Goal: Information Seeking & Learning: Learn about a topic

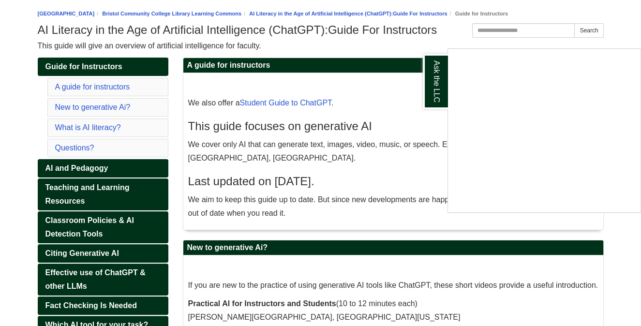
scroll to position [145, 0]
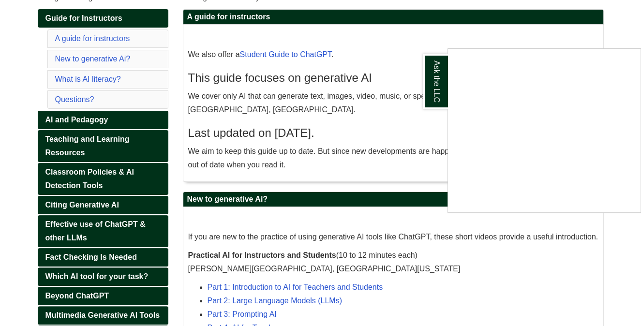
click at [482, 258] on div "Ask the LLC" at bounding box center [320, 163] width 641 height 326
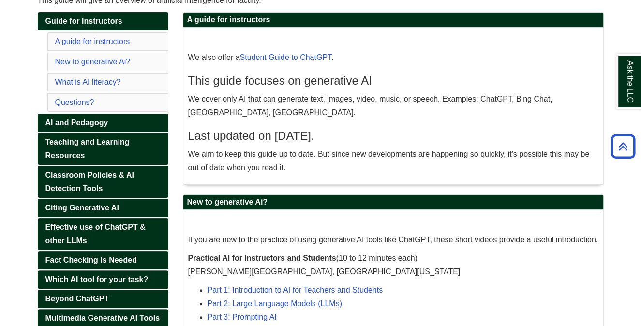
scroll to position [135, 0]
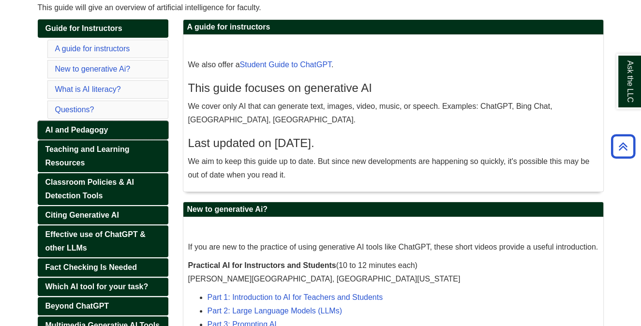
click at [83, 129] on span "AI and Pedagogy" at bounding box center [76, 130] width 63 height 8
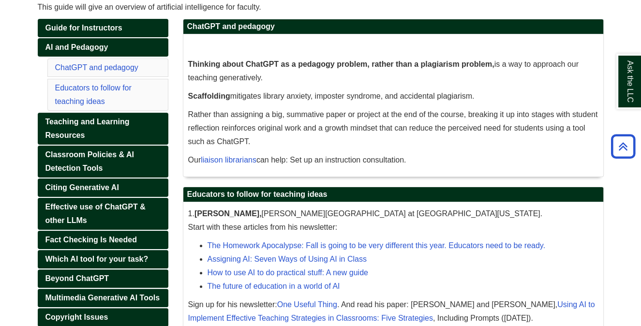
scroll to position [133, 0]
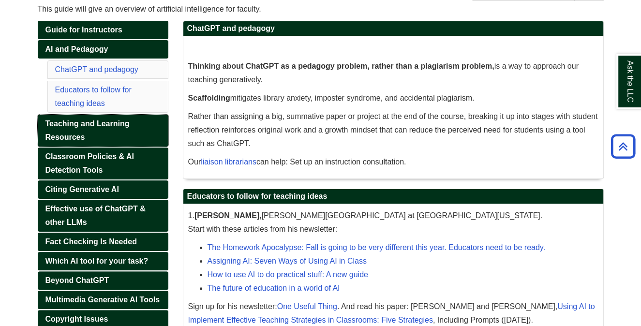
click at [81, 122] on span "Teaching and Learning Resources" at bounding box center [87, 130] width 84 height 22
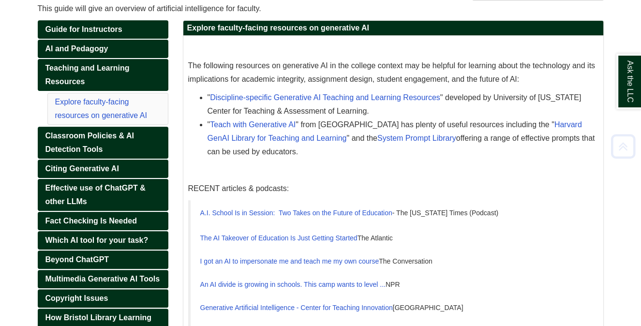
scroll to position [193, 0]
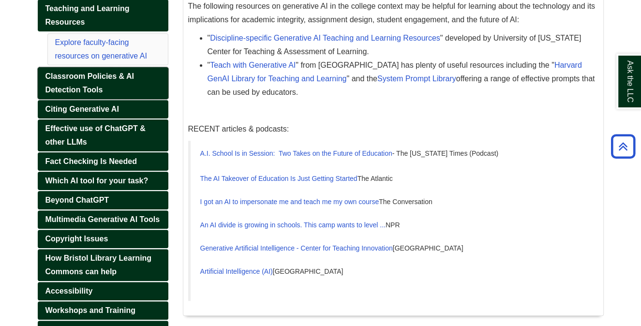
click at [103, 72] on span "Classroom Policies & AI Detection Tools" at bounding box center [89, 83] width 88 height 22
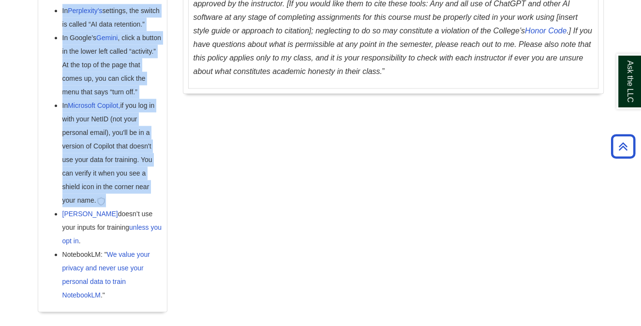
scroll to position [1075, 0]
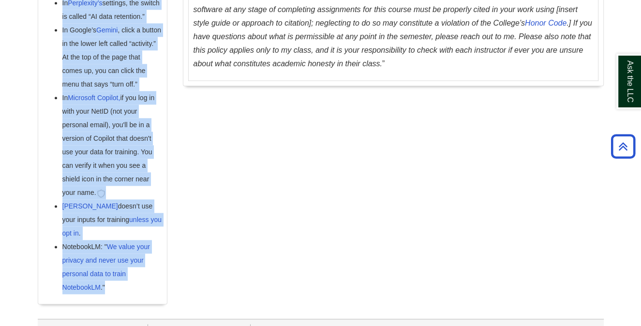
drag, startPoint x: 42, startPoint y: 97, endPoint x: 124, endPoint y: 277, distance: 197.1
copy div "How can I protect my privacy when using ChatGPT? First, don’t enter any private…"
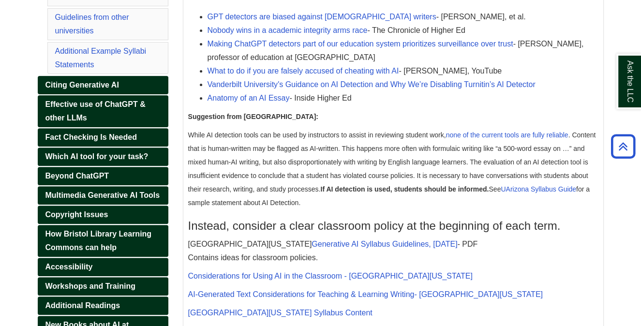
scroll to position [301, 0]
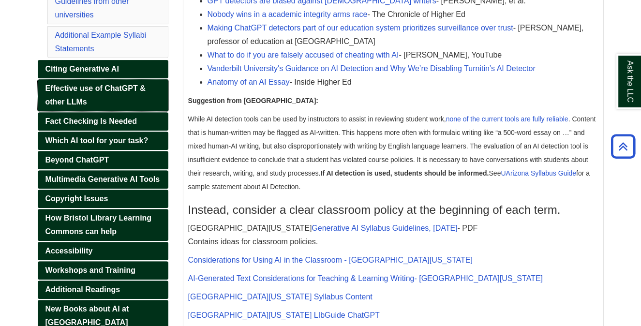
click at [97, 86] on span "Effective use of ChatGPT & other LLMs" at bounding box center [95, 95] width 100 height 22
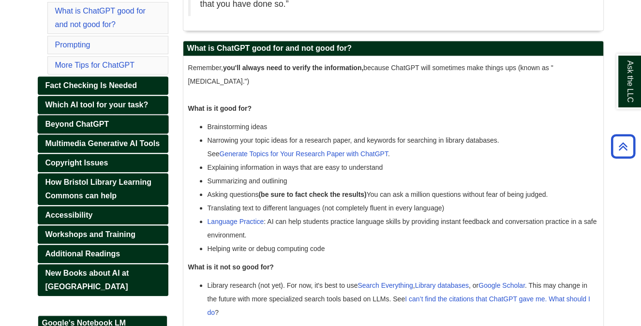
scroll to position [407, 0]
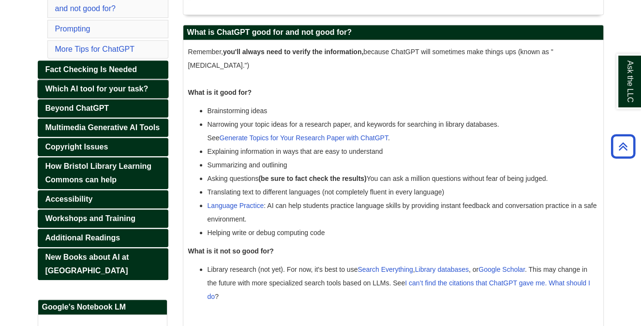
click at [99, 85] on span "Which AI tool for your task?" at bounding box center [96, 89] width 103 height 8
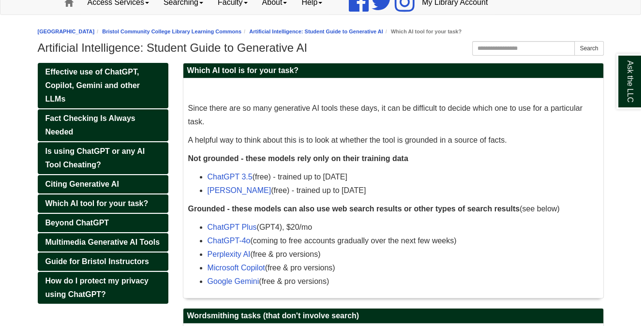
scroll to position [48, 0]
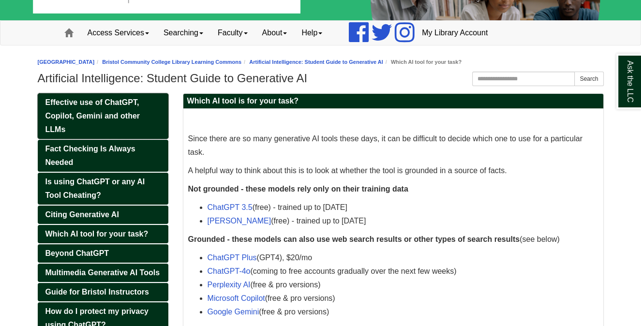
click at [105, 123] on link "Effective use of ChatGPT, Copilot, Gemini and other LLMs" at bounding box center [103, 115] width 131 height 45
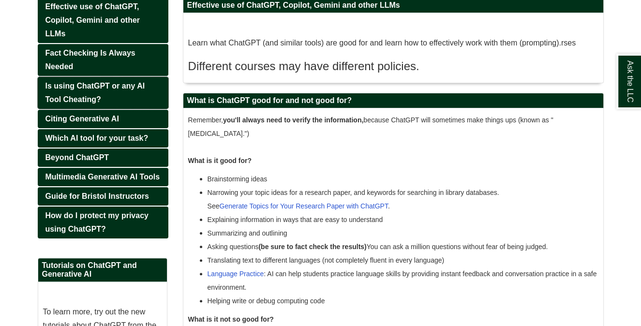
scroll to position [145, 0]
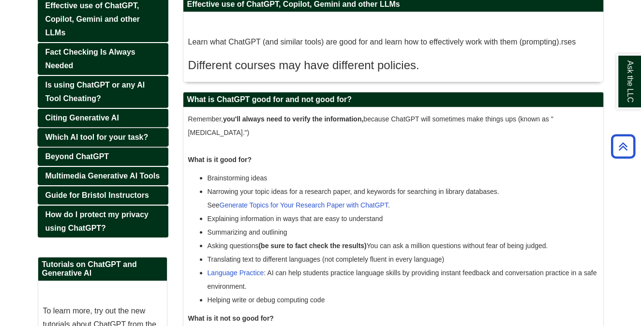
click at [85, 137] on span "Which AI tool for your task?" at bounding box center [96, 137] width 103 height 8
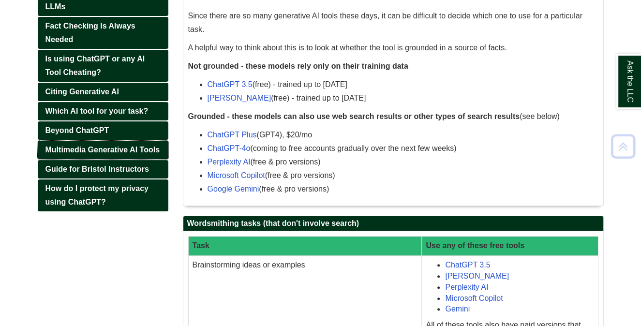
scroll to position [176, 0]
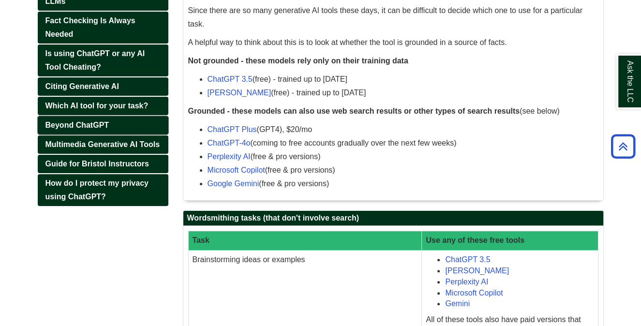
click at [89, 121] on span "Beyond ChatGPT" at bounding box center [77, 125] width 64 height 8
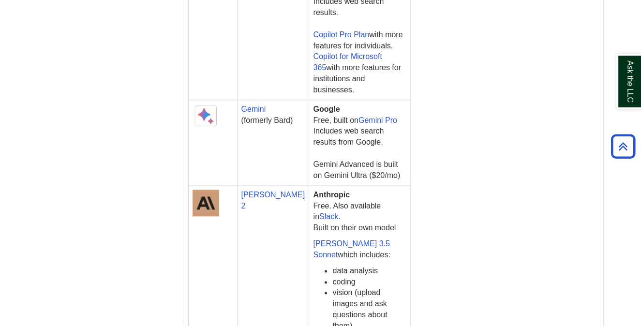
scroll to position [1064, 0]
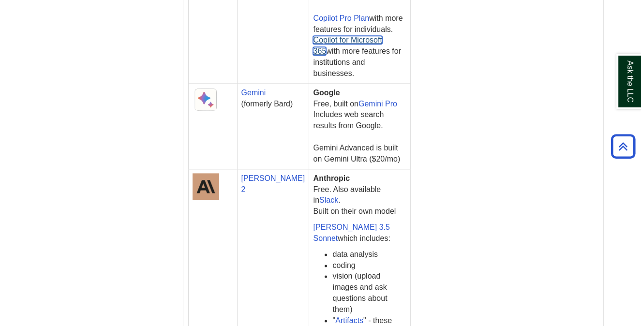
click at [376, 55] on link "Copilot for Microsoft 365" at bounding box center [347, 45] width 69 height 19
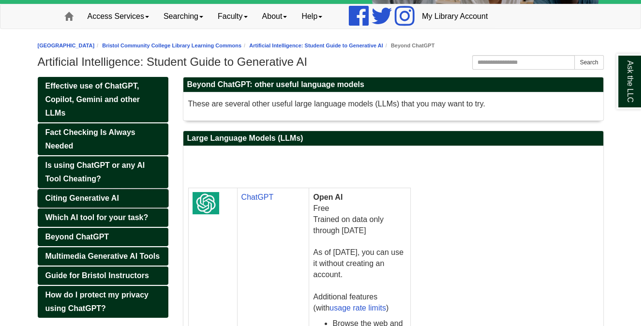
scroll to position [113, 0]
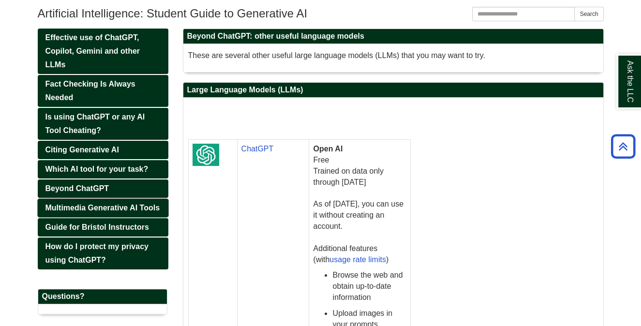
click at [121, 207] on span "Multimedia Generative AI Tools" at bounding box center [102, 208] width 115 height 8
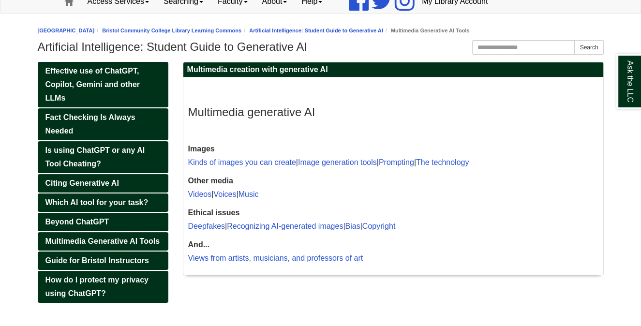
scroll to position [97, 0]
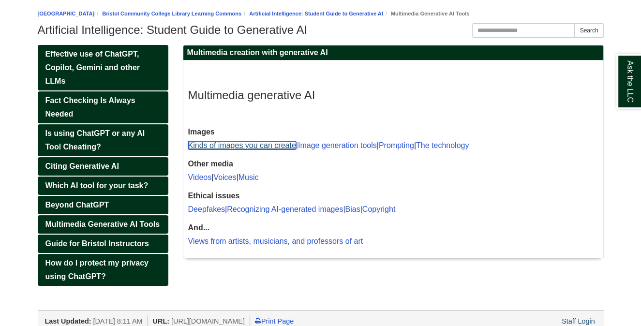
click at [258, 145] on link "Kinds of images you can create" at bounding box center [242, 145] width 108 height 8
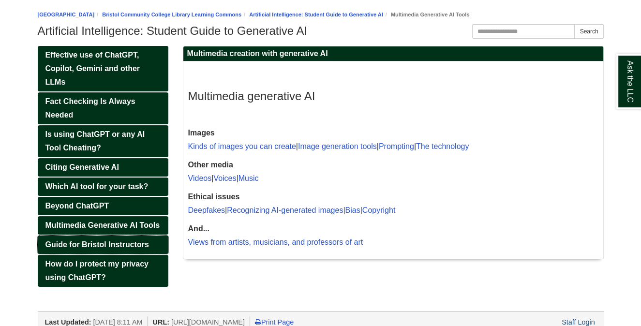
click at [117, 244] on span "Guide for Bristol Instructors" at bounding box center [96, 244] width 103 height 8
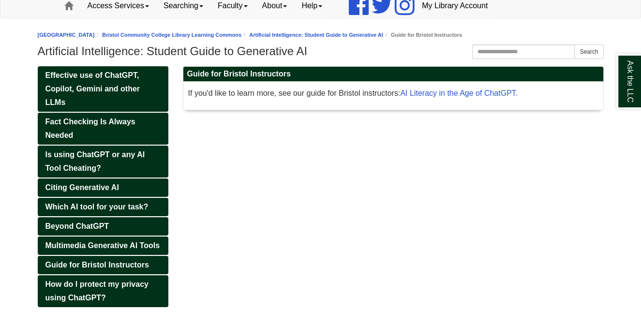
scroll to position [97, 0]
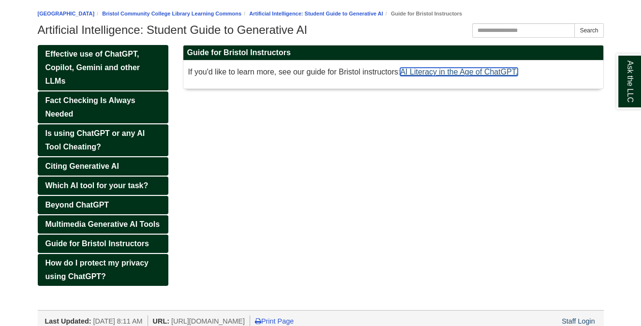
click at [445, 70] on link "AI Literacy in the Age of ChatGPT." at bounding box center [458, 72] width 117 height 8
click at [108, 66] on span "Effective use of ChatGPT, Copilot, Gemini and other LLMs" at bounding box center [92, 67] width 95 height 35
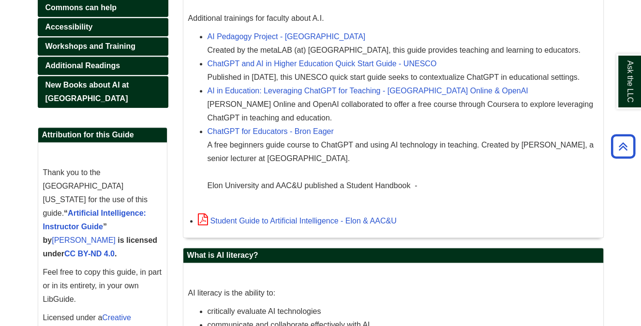
scroll to position [532, 0]
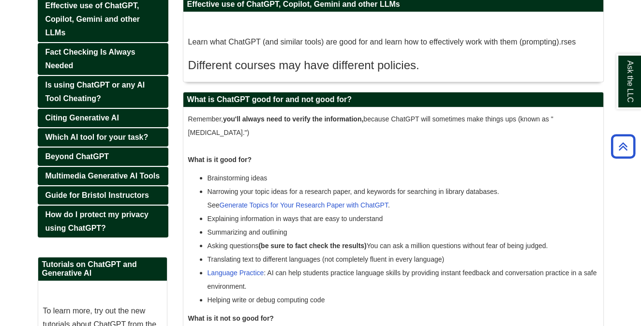
scroll to position [97, 0]
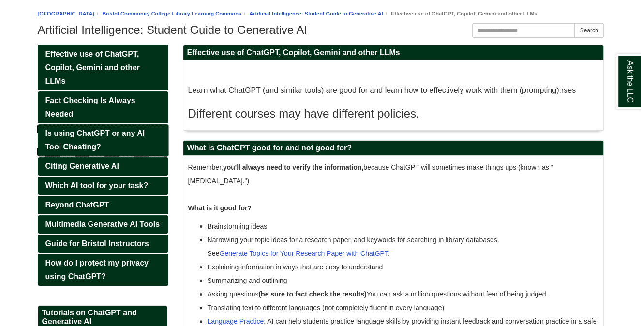
click at [117, 132] on span "Is using ChatGPT or any AI Tool Cheating?" at bounding box center [95, 140] width 100 height 22
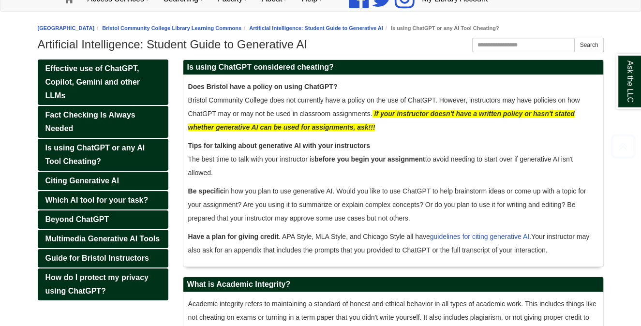
scroll to position [131, 0]
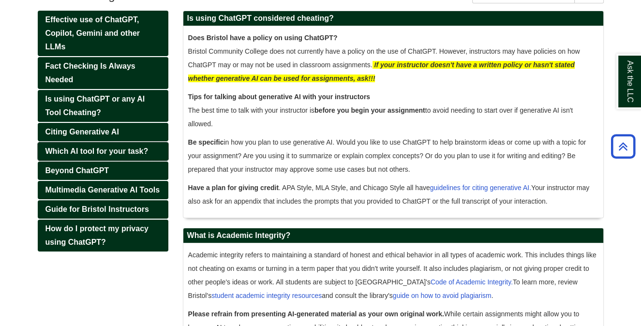
click at [102, 150] on span "Which AI tool for your task?" at bounding box center [96, 151] width 103 height 8
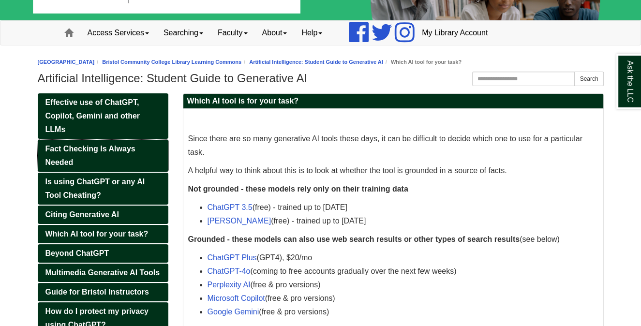
scroll to position [97, 0]
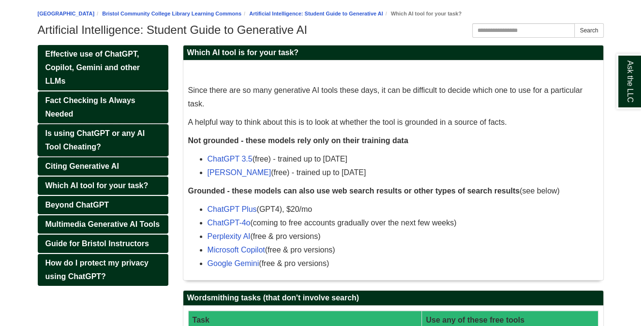
click at [115, 144] on link "Is using ChatGPT or any AI Tool Cheating?" at bounding box center [103, 140] width 131 height 32
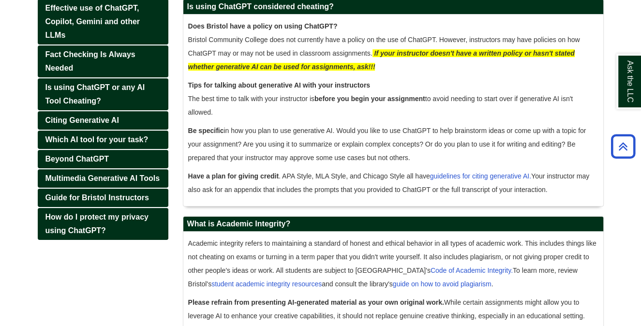
scroll to position [131, 0]
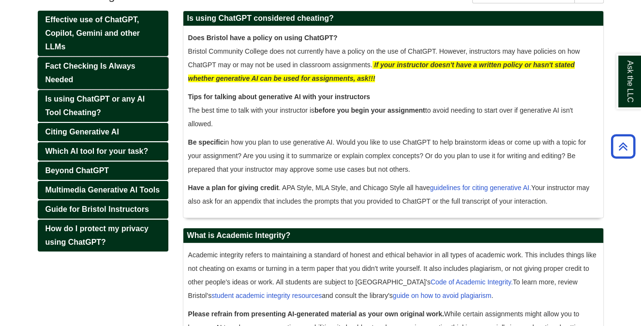
click at [98, 70] on link "Fact Checking Is Always Needed" at bounding box center [103, 73] width 131 height 32
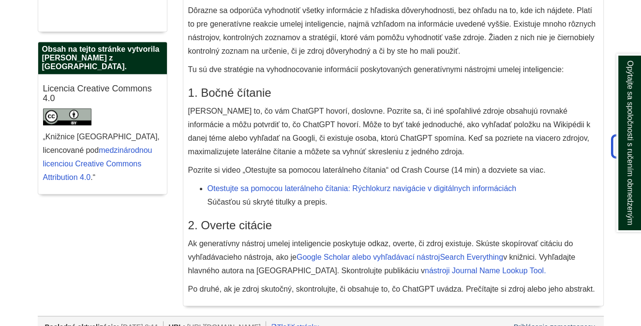
scroll to position [647, 0]
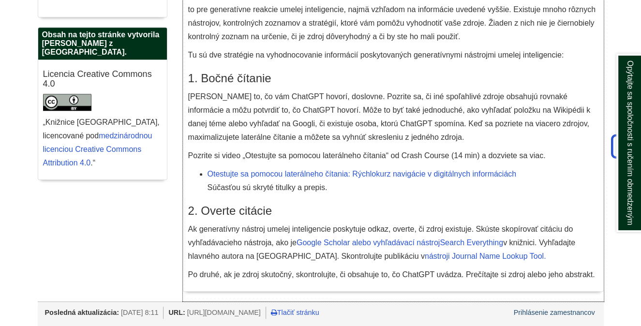
click at [301, 72] on h3 "1. Bočné čítanie" at bounding box center [393, 79] width 410 height 14
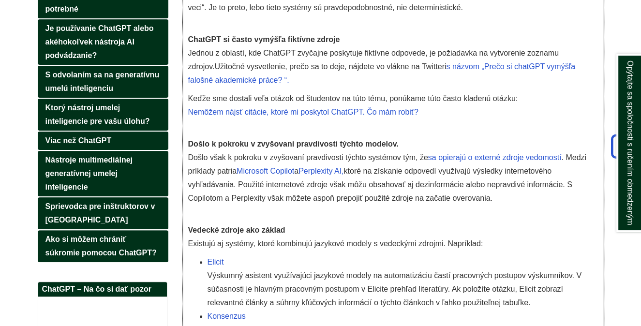
scroll to position [163, 0]
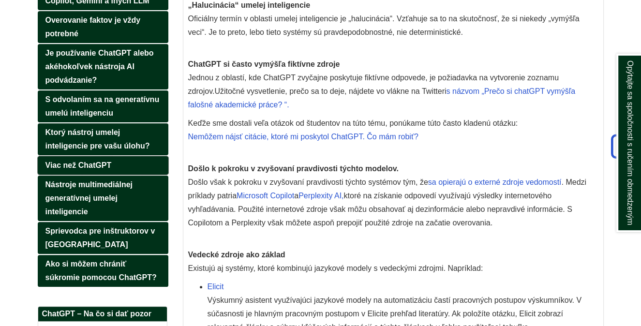
click at [99, 164] on font "Viac než ChatGPT" at bounding box center [78, 165] width 66 height 8
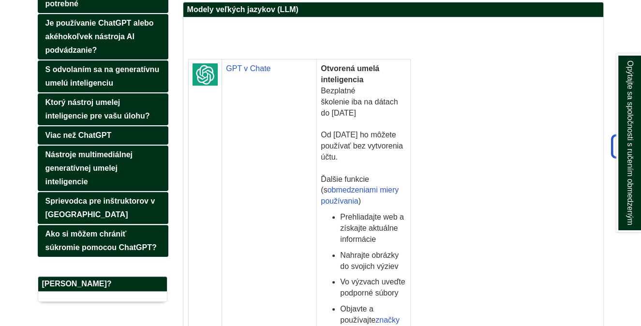
scroll to position [242, 0]
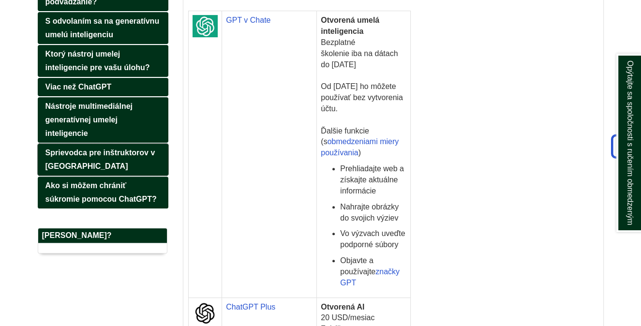
click at [113, 148] on font "Sprievodca pre inštruktorov v [GEOGRAPHIC_DATA]" at bounding box center [100, 159] width 110 height 22
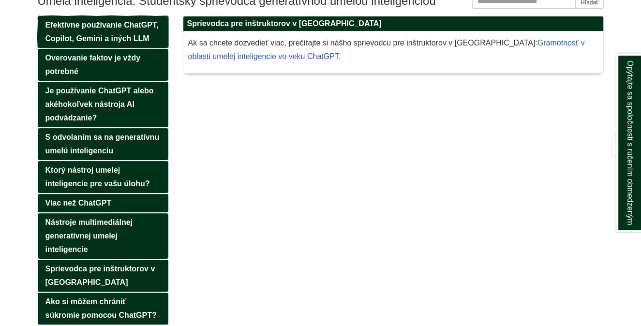
scroll to position [145, 0]
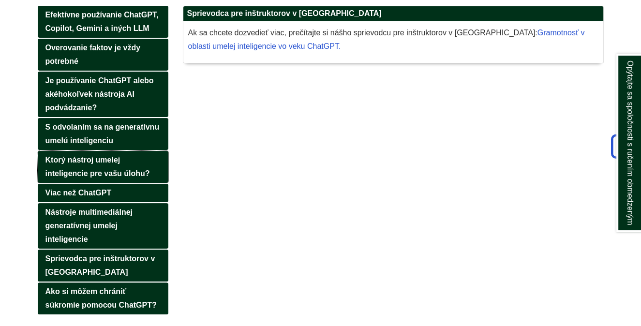
click at [114, 156] on font "Ktorý nástroj umelej inteligencie pre vašu úlohu?" at bounding box center [97, 167] width 104 height 22
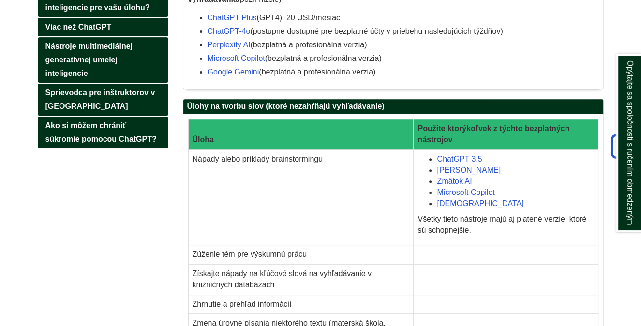
scroll to position [338, 0]
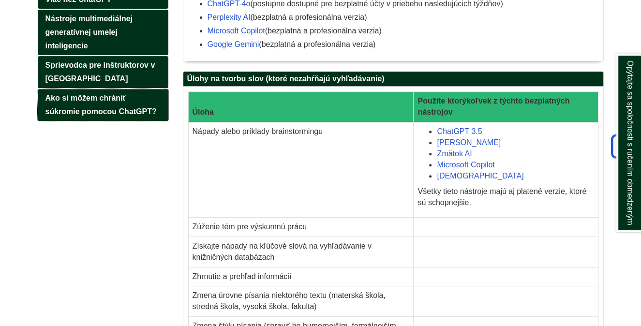
click at [110, 94] on font "Ako si môžem chrániť súkromie pomocou ChatGPT?" at bounding box center [100, 105] width 111 height 22
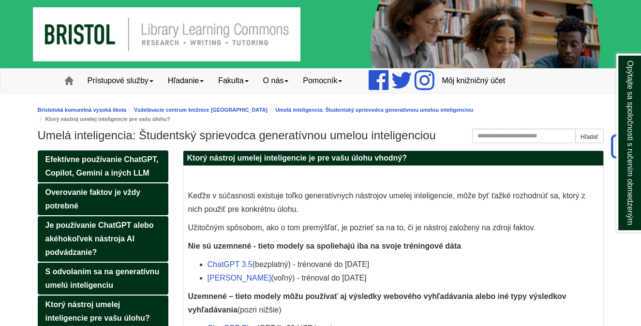
scroll to position [0, 0]
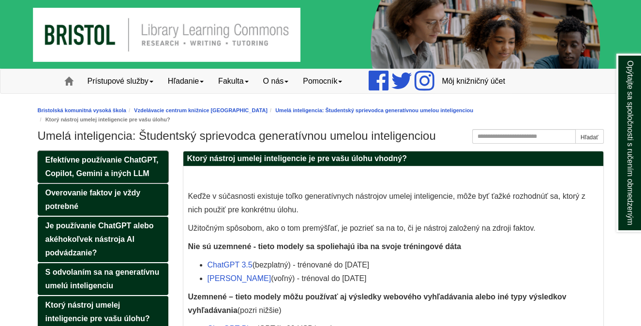
click at [78, 160] on font "Efektívne používanie ChatGPT, Copilot, Gemini a iných LLM" at bounding box center [101, 167] width 113 height 22
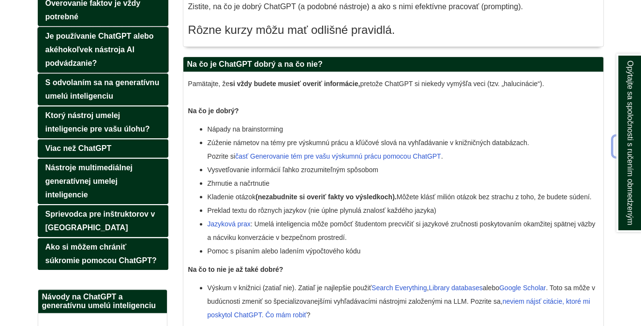
scroll to position [242, 0]
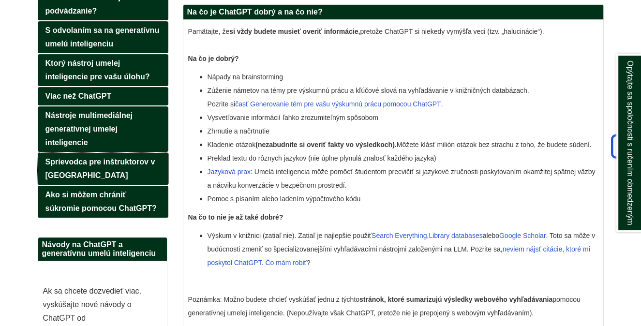
click at [107, 158] on font "Sprievodca pre inštruktorov v [GEOGRAPHIC_DATA]" at bounding box center [100, 169] width 110 height 22
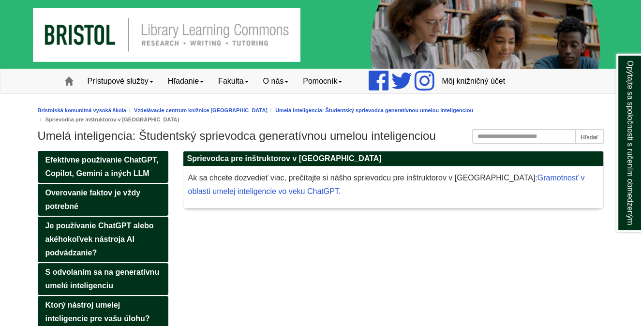
scroll to position [48, 0]
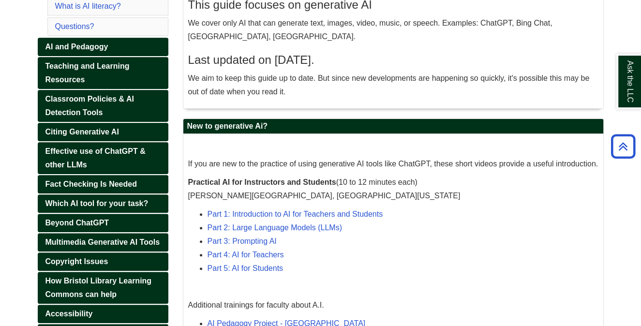
scroll to position [242, 0]
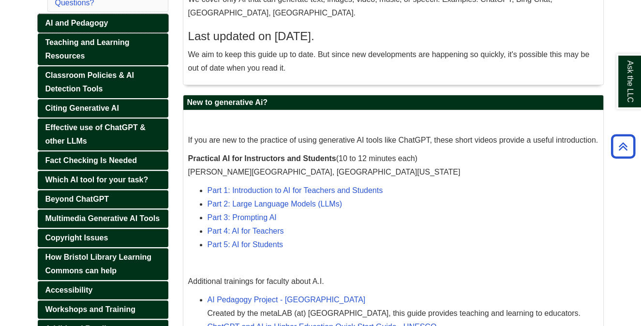
click at [93, 22] on span "AI and Pedagogy" at bounding box center [76, 23] width 63 height 8
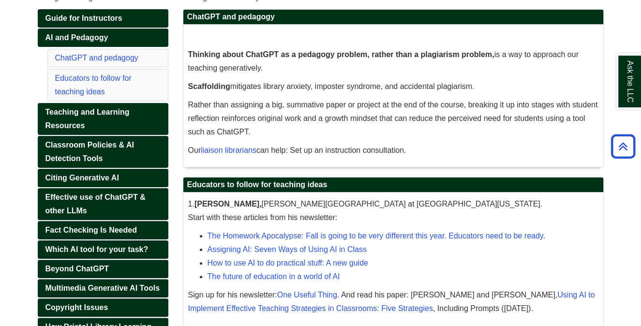
scroll to position [133, 0]
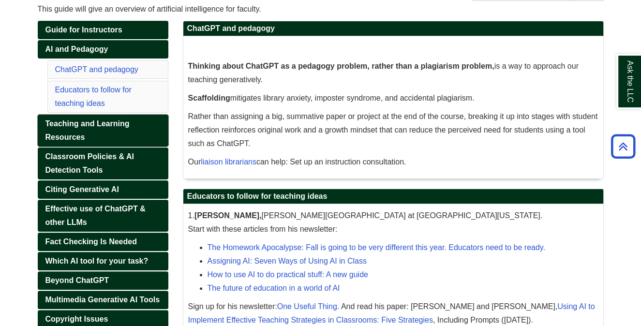
click at [78, 136] on span "Teaching and Learning Resources" at bounding box center [87, 130] width 84 height 22
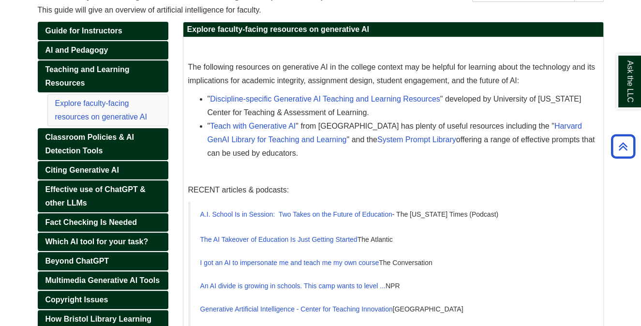
scroll to position [126, 0]
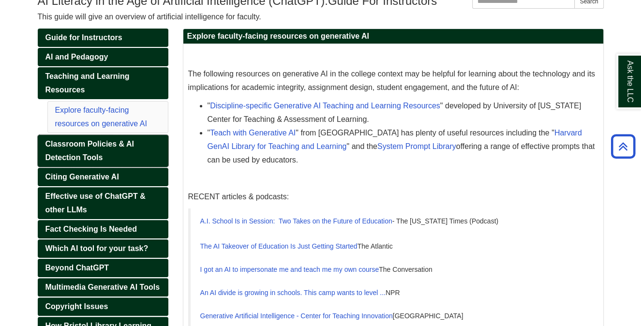
click at [93, 144] on span "Classroom Policies & AI Detection Tools" at bounding box center [89, 151] width 88 height 22
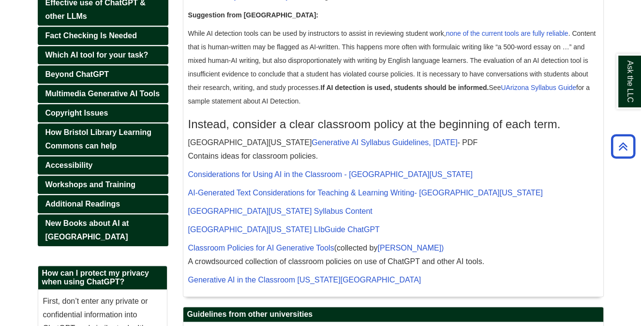
scroll to position [387, 0]
click at [91, 161] on span "Accessibility" at bounding box center [68, 165] width 47 height 8
